Goal: Obtain resource: Obtain resource

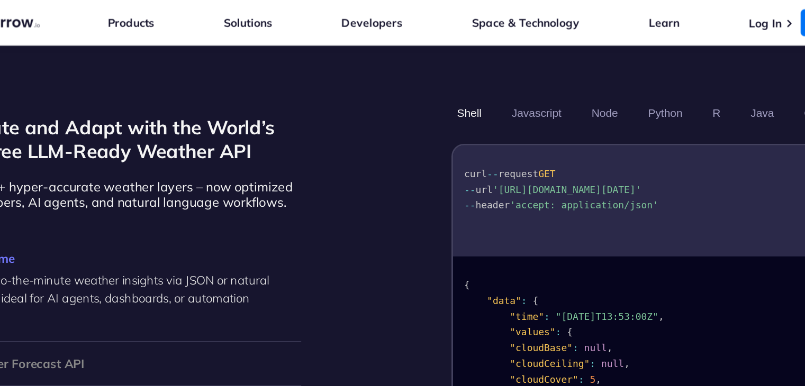
scroll to position [889, 0]
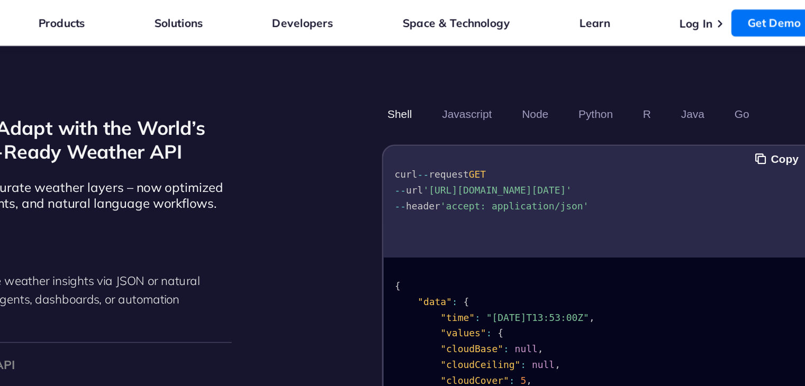
click at [472, 124] on span "'[URL][DOMAIN_NAME][DATE]'" at bounding box center [507, 127] width 100 height 7
click at [481, 124] on span "'[URL][DOMAIN_NAME][DATE]'" at bounding box center [507, 127] width 100 height 7
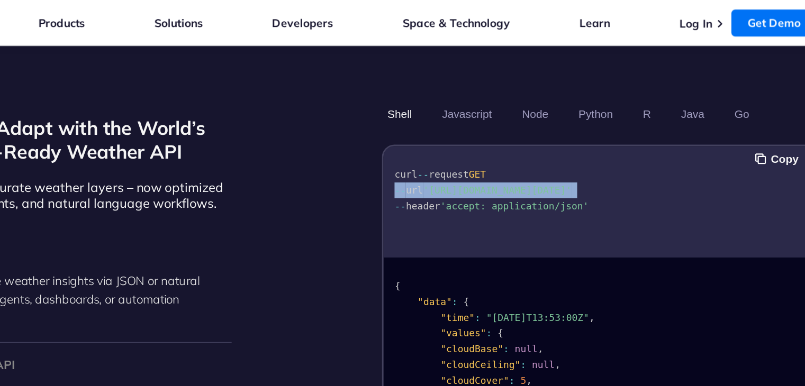
drag, startPoint x: 481, startPoint y: 113, endPoint x: 493, endPoint y: 111, distance: 12.4
click at [493, 124] on span "'[URL][DOMAIN_NAME][DATE]'" at bounding box center [507, 127] width 100 height 7
click at [556, 124] on span "'[URL][DOMAIN_NAME][DATE]'" at bounding box center [507, 127] width 100 height 7
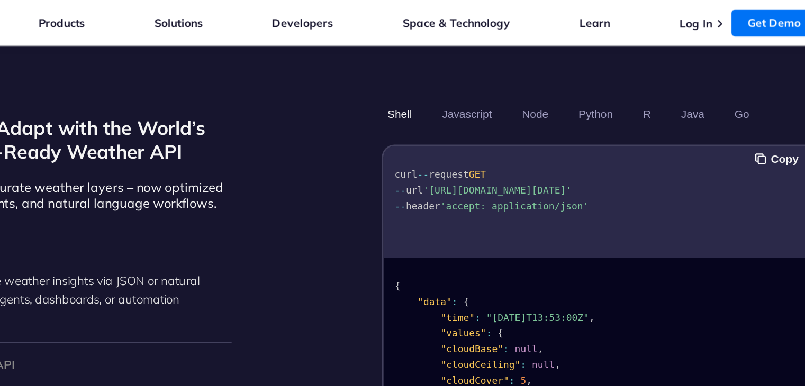
drag, startPoint x: 466, startPoint y: 114, endPoint x: 518, endPoint y: 125, distance: 53.2
click at [518, 125] on span "'[URL][DOMAIN_NAME][DATE]'" at bounding box center [507, 127] width 100 height 7
copy span "[URL][DOMAIN_NAME][DATE]"
drag, startPoint x: 461, startPoint y: 113, endPoint x: 531, endPoint y: 126, distance: 72.1
click at [531, 126] on span "'[URL][DOMAIN_NAME][DATE]'" at bounding box center [507, 127] width 100 height 7
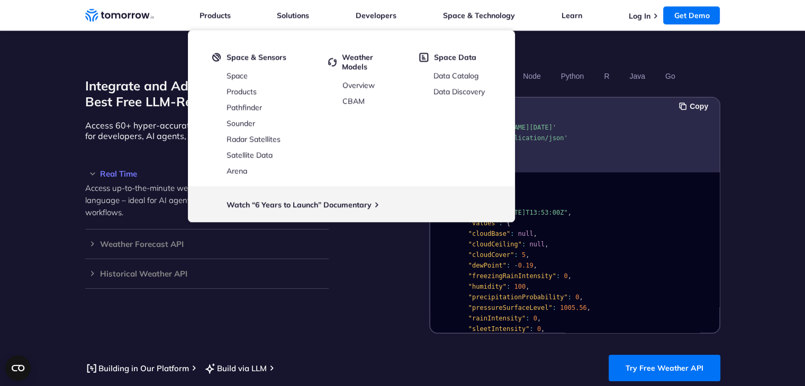
click at [338, 255] on div "Integrate and Adapt with the World’s Best Free LLM-Ready Weather API Access 60+…" at bounding box center [402, 200] width 635 height 267
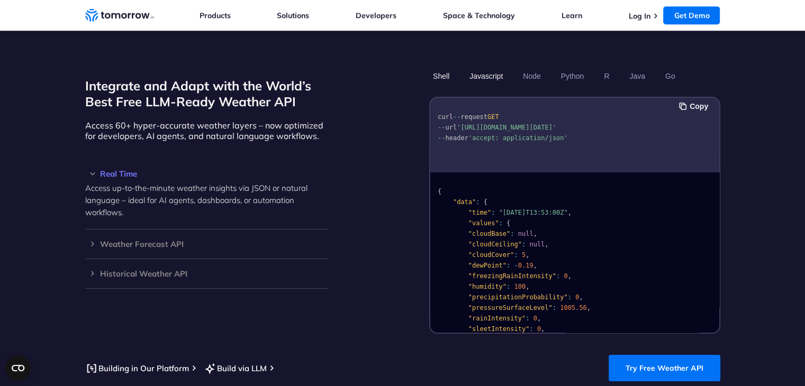
click at [489, 67] on button "Javascript" at bounding box center [486, 76] width 41 height 18
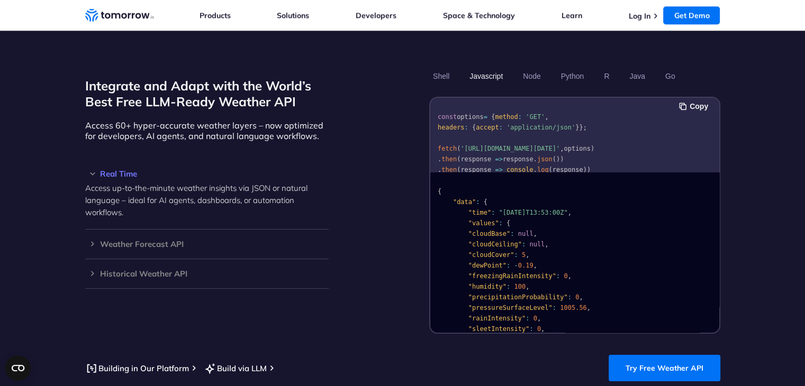
click at [489, 67] on button "Javascript" at bounding box center [486, 76] width 41 height 18
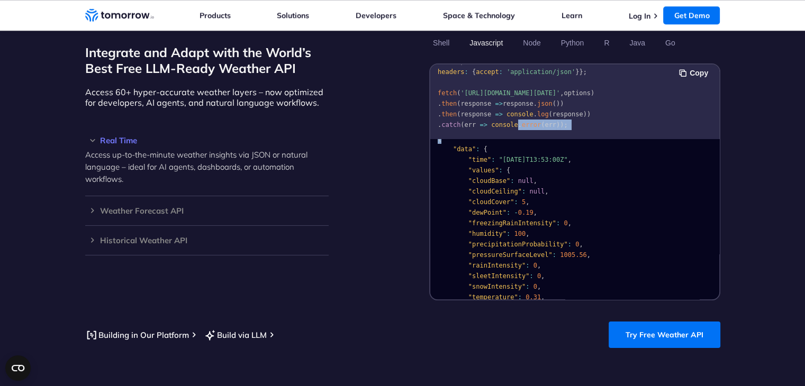
scroll to position [0, 0]
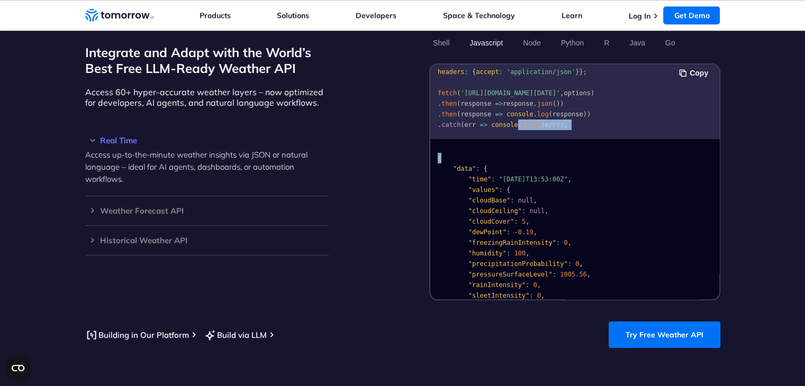
drag, startPoint x: 508, startPoint y: 128, endPoint x: 509, endPoint y: 107, distance: 20.1
click at [509, 107] on div "Copy const options = { method : 'GET' , headers : { accept : 'application/json'…" at bounding box center [574, 182] width 289 height 235
click at [382, 219] on div "Integrate and Adapt with the World’s Best Free LLM-Ready Weather API Access 60+…" at bounding box center [402, 167] width 635 height 267
